Goal: Task Accomplishment & Management: Manage account settings

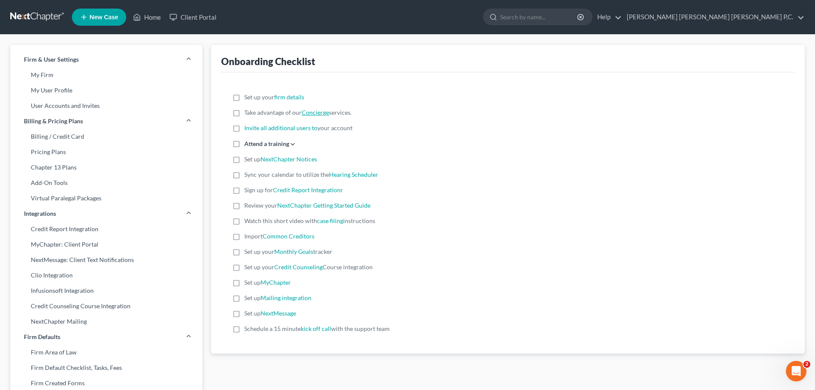
click at [315, 113] on link "Concierge" at bounding box center [315, 112] width 27 height 7
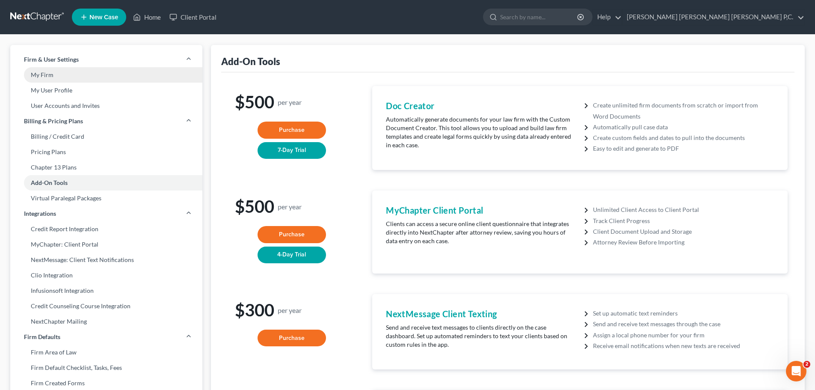
click at [36, 75] on link "My Firm" at bounding box center [106, 74] width 192 height 15
select select "1"
select select "23"
select select "0"
